Goal: Task Accomplishment & Management: Use online tool/utility

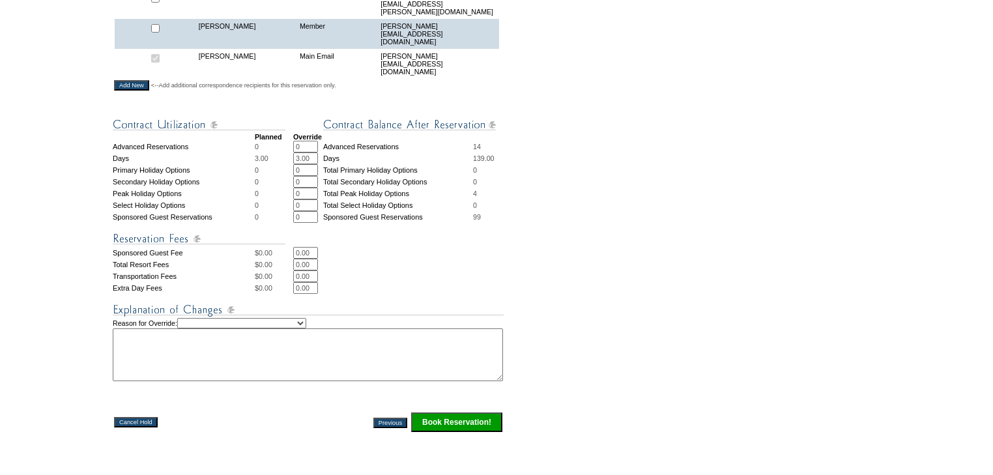
scroll to position [513, 0]
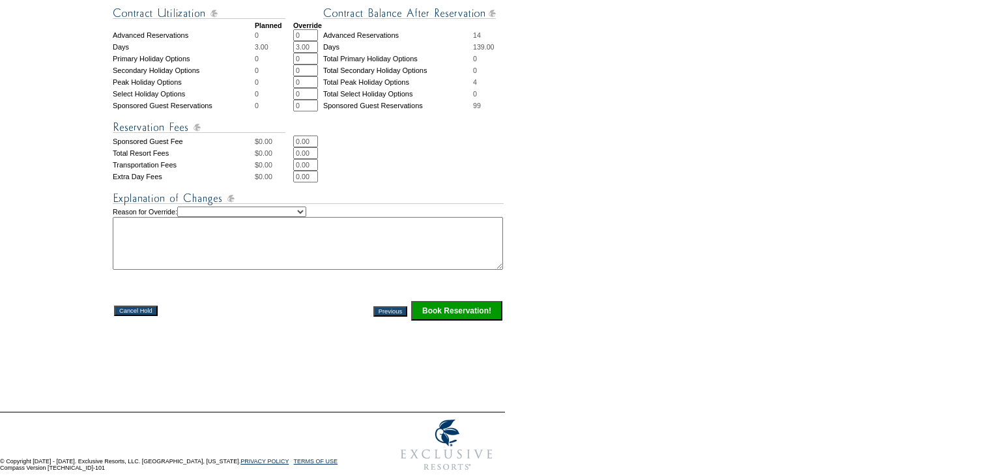
click at [461, 301] on input "Book Reservation!" at bounding box center [456, 311] width 91 height 20
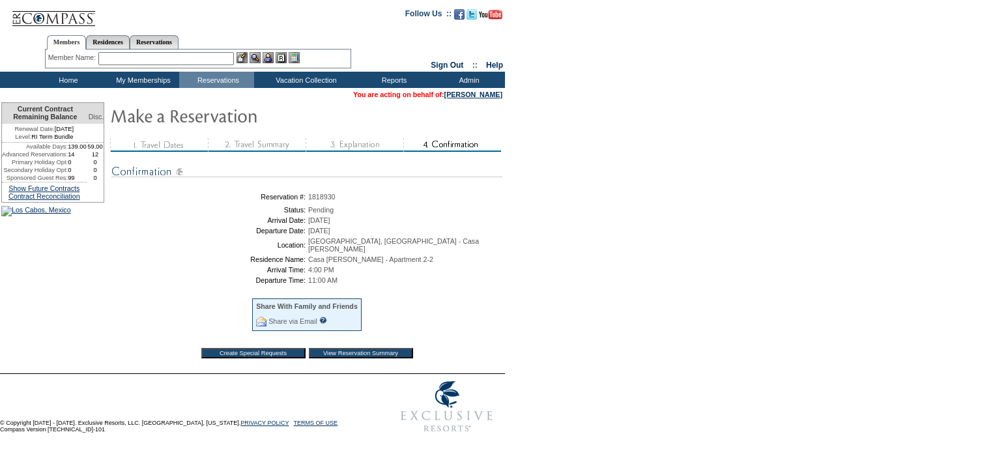
click at [328, 195] on span "1818930" at bounding box center [321, 197] width 27 height 8
copy span "1818930"
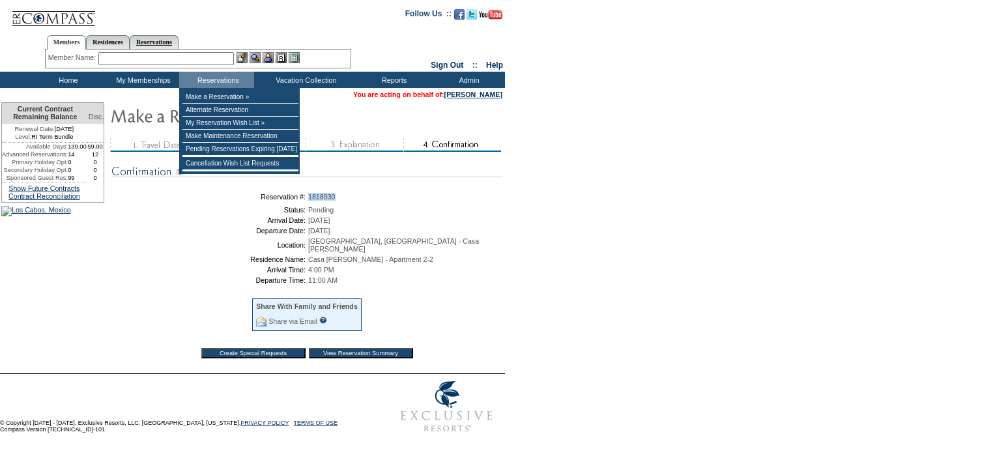
click at [179, 36] on link "Reservations" at bounding box center [154, 42] width 49 height 14
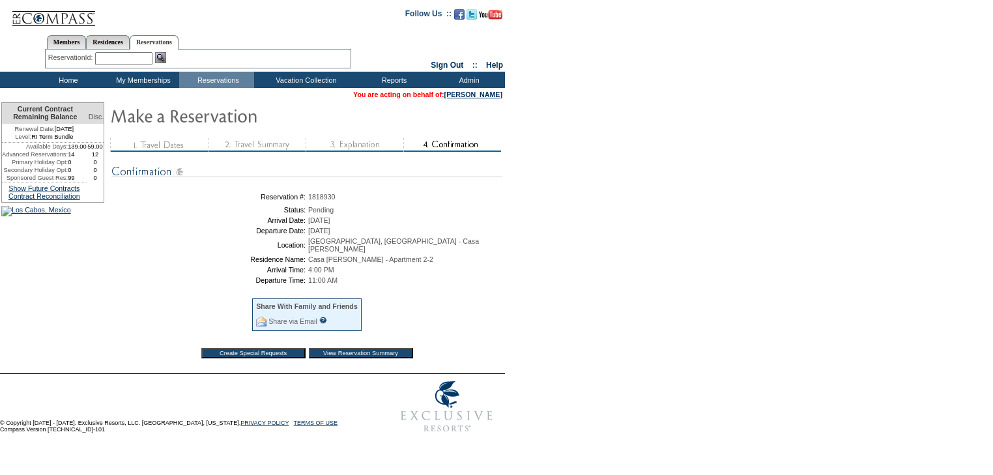
click at [141, 55] on input "text" at bounding box center [123, 58] width 57 height 13
paste input "1818930"
type input "1818930"
click at [163, 55] on img at bounding box center [160, 57] width 11 height 11
